Goal: Task Accomplishment & Management: Use online tool/utility

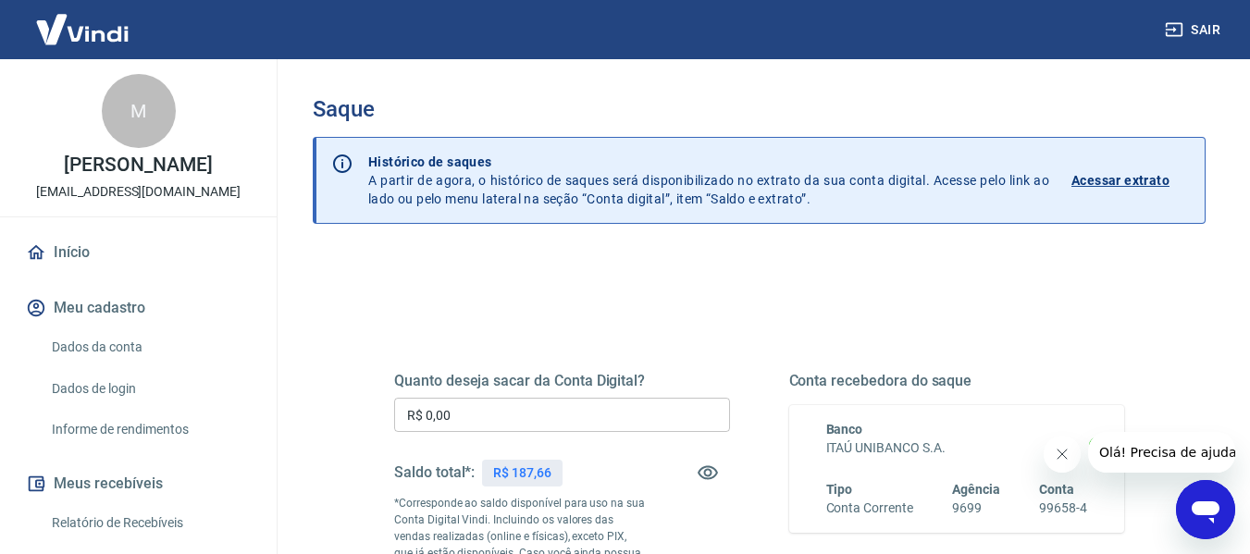
click at [611, 404] on input "R$ 0,00" at bounding box center [562, 415] width 336 height 34
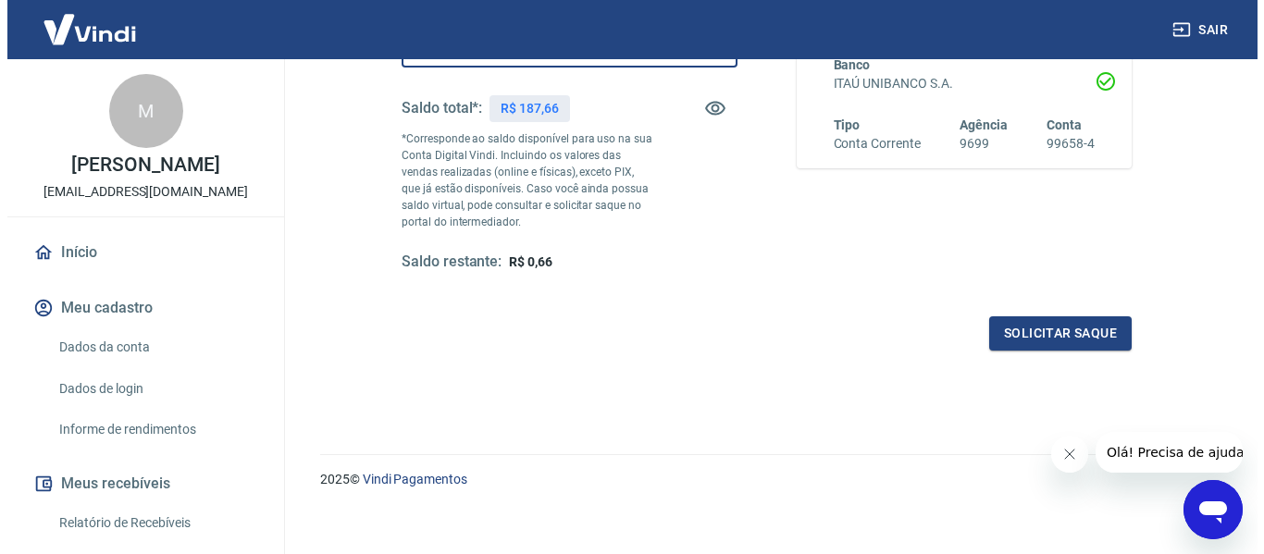
scroll to position [378, 0]
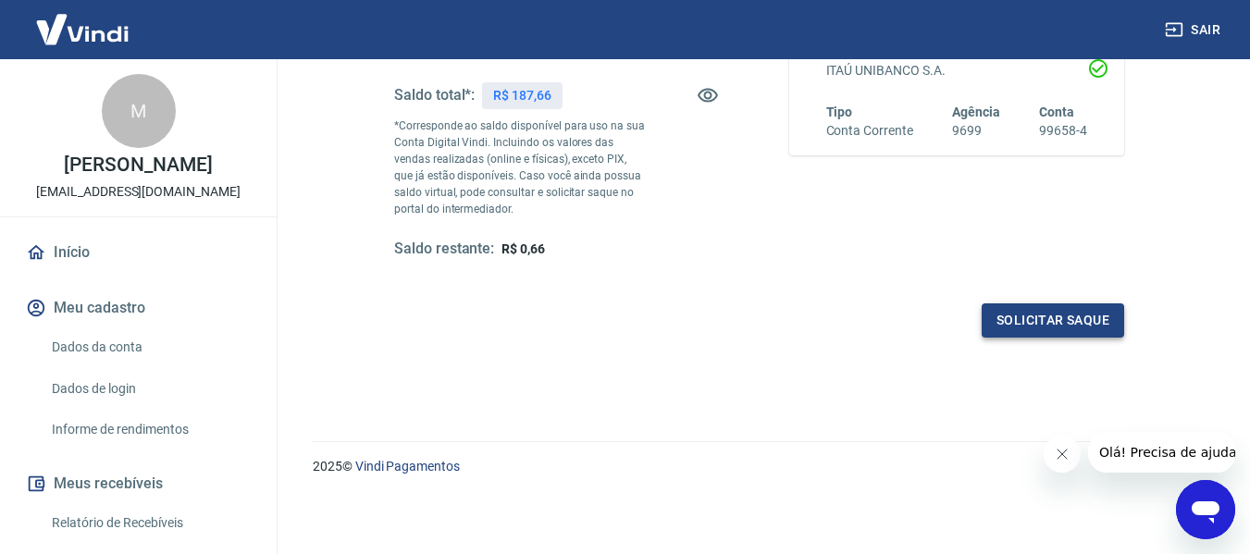
type input "R$ 187,00"
click at [1024, 323] on button "Solicitar saque" at bounding box center [1053, 321] width 143 height 34
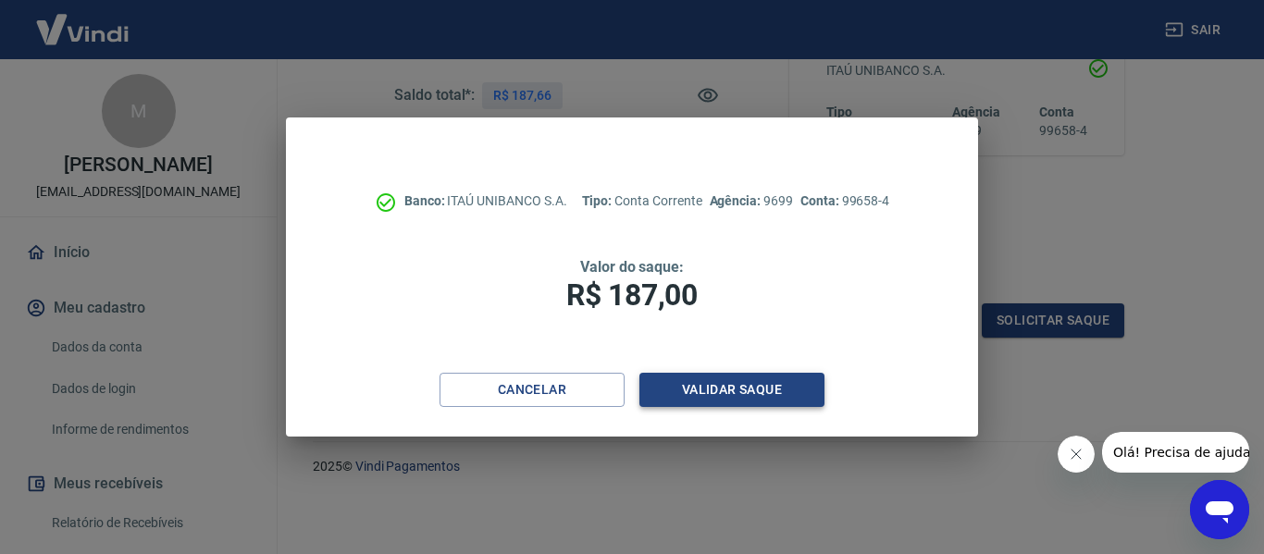
click at [771, 391] on button "Validar saque" at bounding box center [732, 390] width 185 height 34
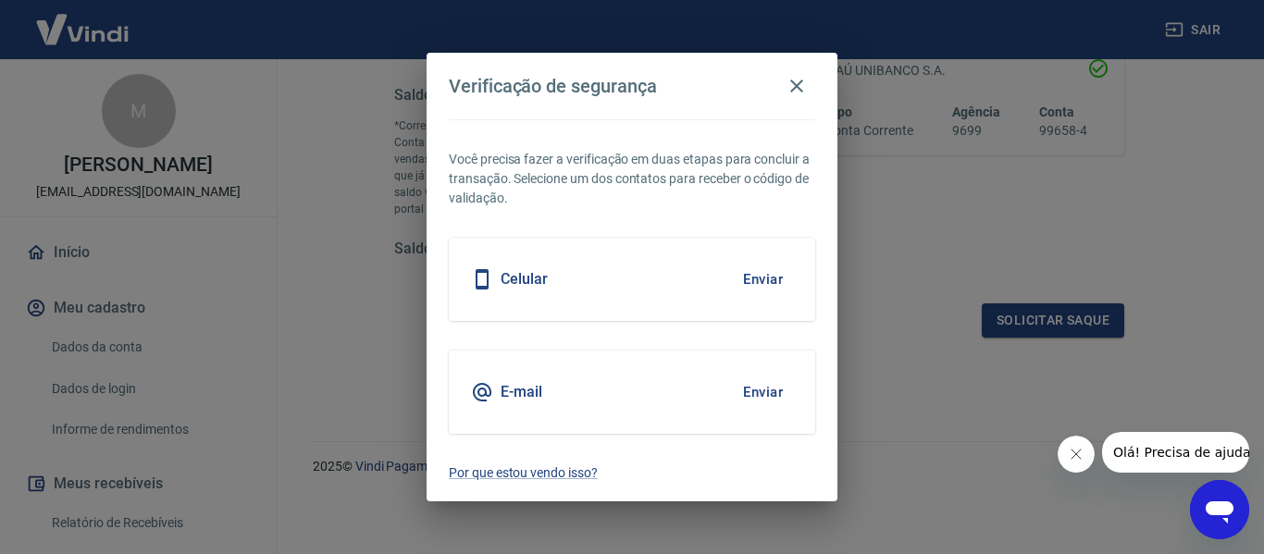
click at [756, 279] on button "Enviar" at bounding box center [763, 279] width 60 height 39
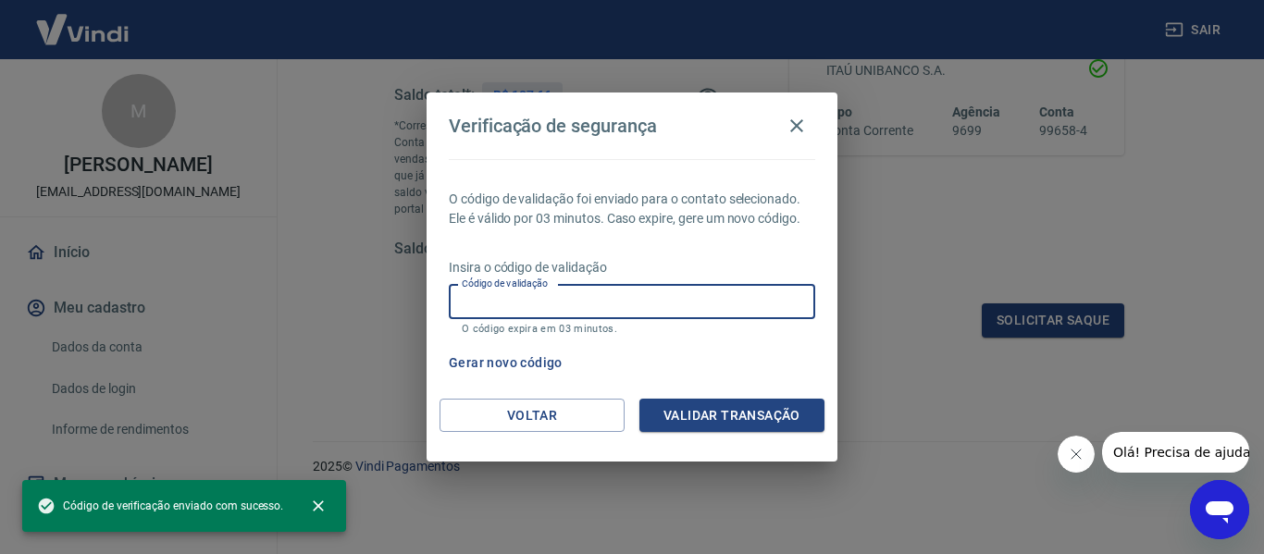
click at [717, 306] on input "Código de validação" at bounding box center [632, 302] width 366 height 34
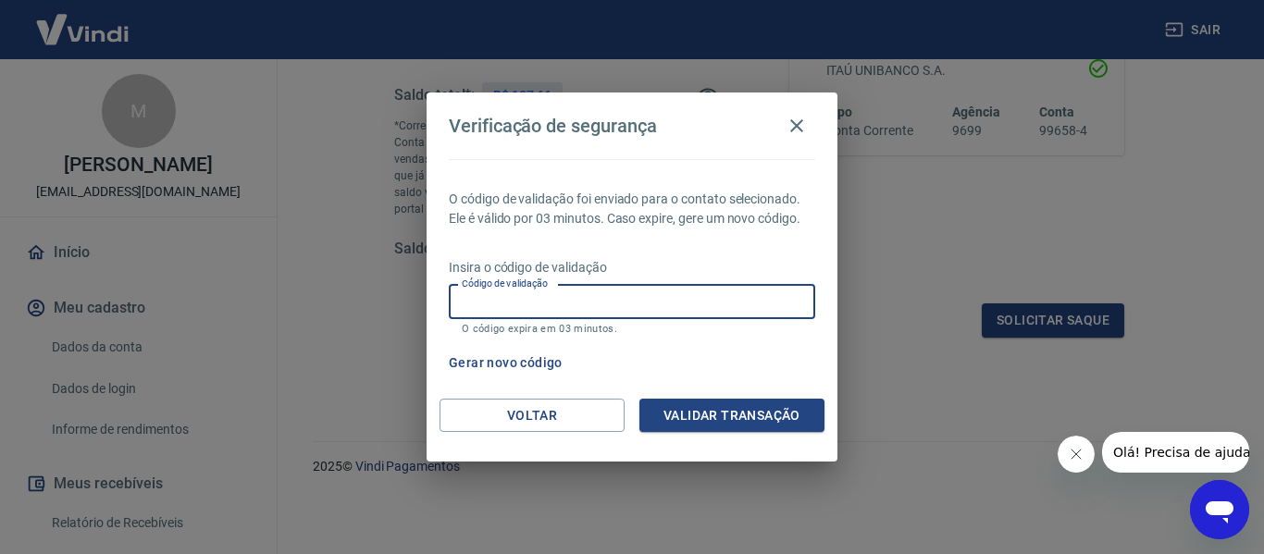
click at [520, 310] on input "Código de validação" at bounding box center [632, 302] width 366 height 34
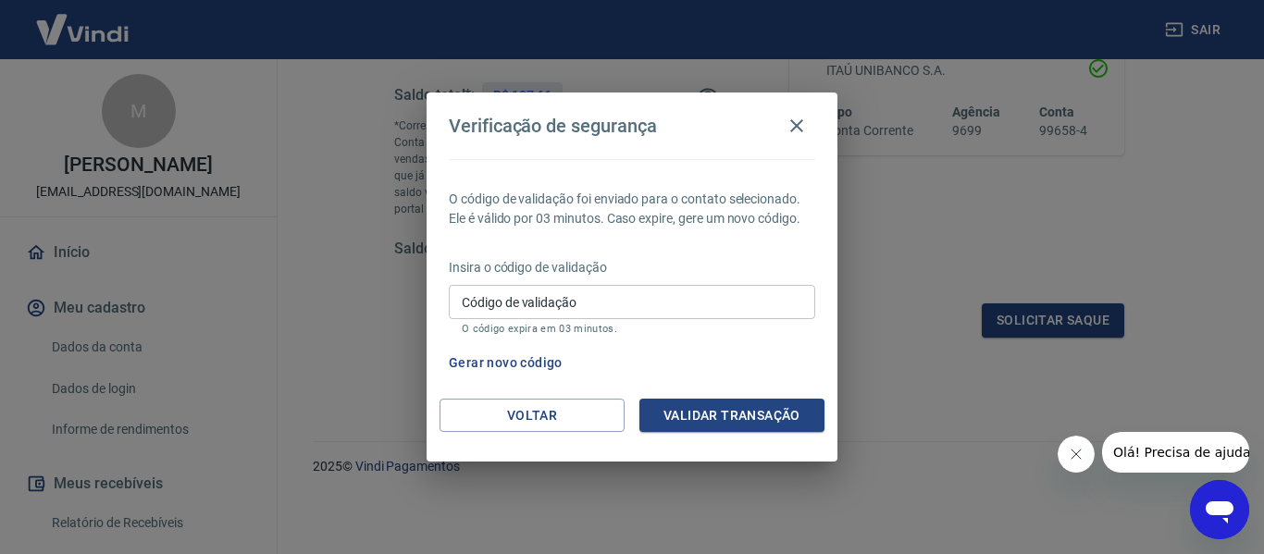
click at [563, 250] on div "O código de validação foi enviado para o contato selecionado. Ele é válido por …" at bounding box center [632, 279] width 411 height 240
click at [559, 308] on input "Código de validação" at bounding box center [632, 302] width 366 height 34
click at [494, 408] on button "Voltar" at bounding box center [532, 416] width 185 height 34
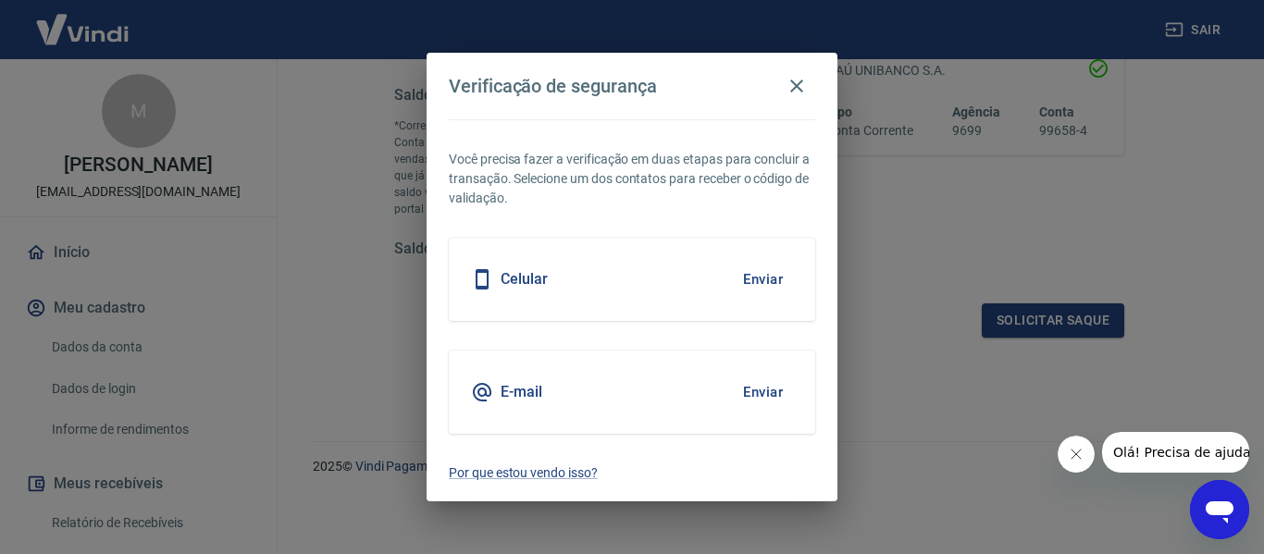
click at [741, 392] on button "Enviar" at bounding box center [763, 392] width 60 height 39
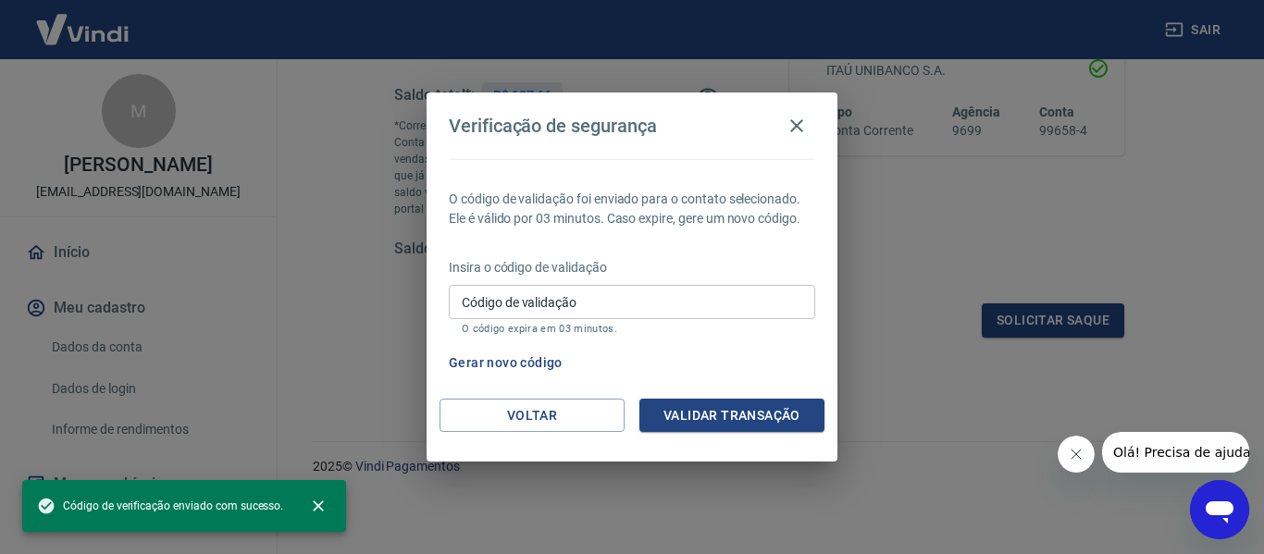
click at [630, 307] on input "Código de validação" at bounding box center [632, 302] width 366 height 34
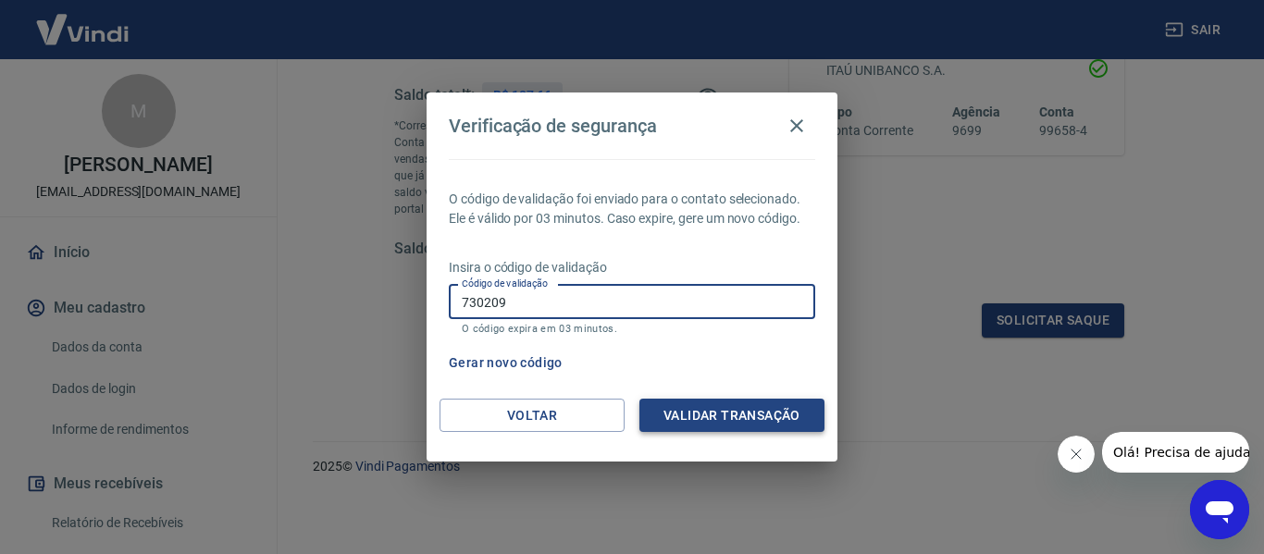
type input "730209"
click at [709, 406] on button "Validar transação" at bounding box center [732, 416] width 185 height 34
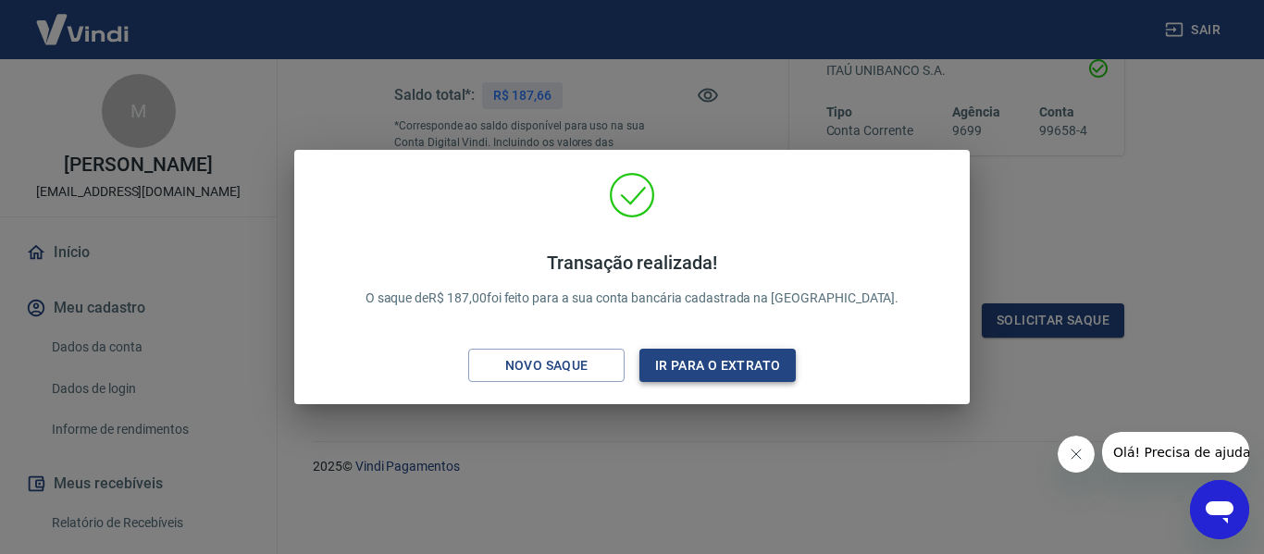
click at [733, 376] on button "Ir para o extrato" at bounding box center [718, 366] width 156 height 34
